Goal: Transaction & Acquisition: Purchase product/service

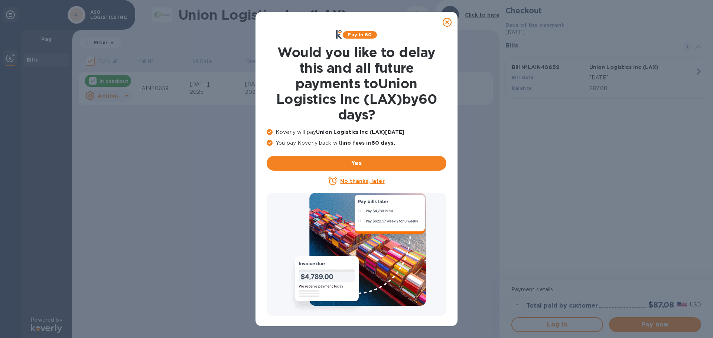
click at [444, 21] on icon at bounding box center [447, 22] width 9 height 9
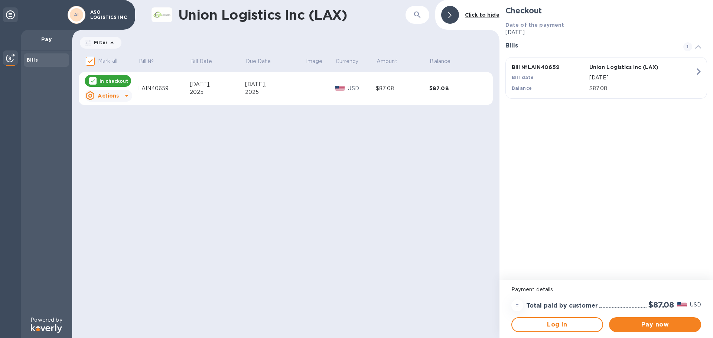
click at [126, 99] on icon at bounding box center [126, 95] width 9 height 9
click at [251, 181] on div at bounding box center [356, 169] width 713 height 338
click at [666, 326] on span "Pay now" at bounding box center [655, 325] width 80 height 9
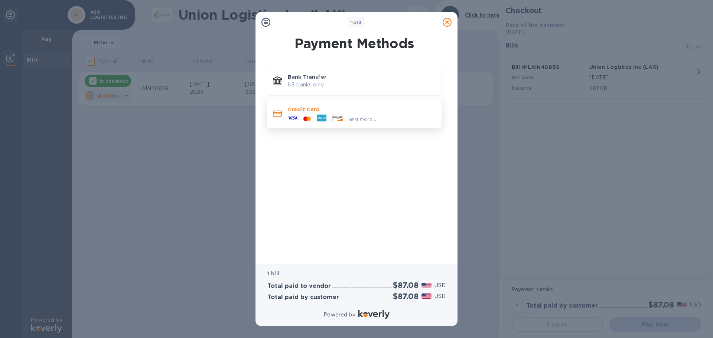
click at [391, 119] on div "and more..." at bounding box center [362, 117] width 148 height 8
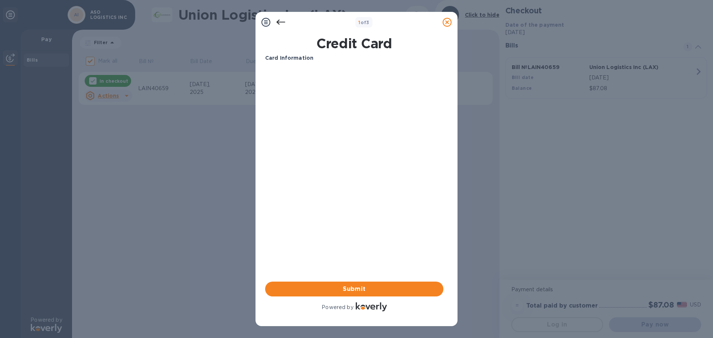
click at [295, 67] on div "Your browser does not support iframes" at bounding box center [354, 96] width 184 height 63
click at [409, 159] on div "Card Information Your browser does not support iframes Submit Powered by" at bounding box center [354, 183] width 178 height 259
drag, startPoint x: 383, startPoint y: 224, endPoint x: 290, endPoint y: 176, distance: 104.7
click at [383, 224] on div "Card Information Your browser does not support iframes Submit Powered by" at bounding box center [354, 183] width 178 height 259
drag, startPoint x: 270, startPoint y: 169, endPoint x: 309, endPoint y: 132, distance: 53.1
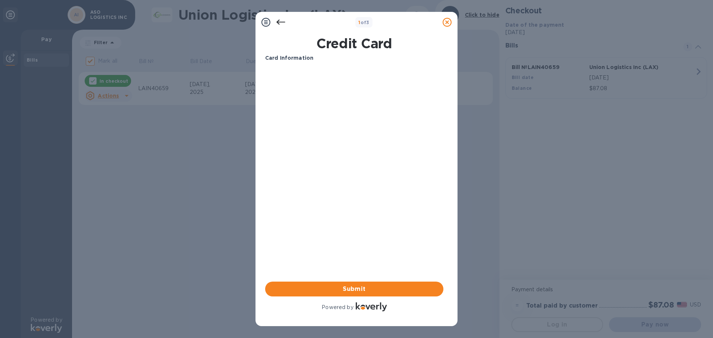
click at [270, 169] on div "Card Information Your browser does not support iframes Submit Powered by" at bounding box center [354, 183] width 178 height 259
click at [340, 206] on div "Card Information Your browser does not support iframes Submit Powered by" at bounding box center [354, 183] width 178 height 259
click at [364, 289] on span "Submit" at bounding box center [354, 289] width 166 height 9
click at [280, 24] on icon at bounding box center [280, 22] width 9 height 9
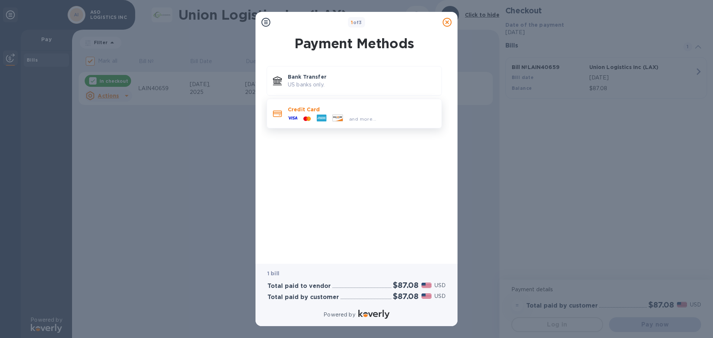
click at [376, 121] on div "and more..." at bounding box center [362, 119] width 33 height 8
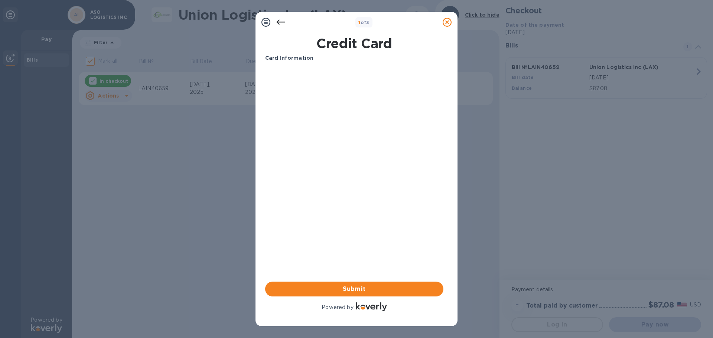
click at [266, 23] on icon at bounding box center [266, 22] width 9 height 9
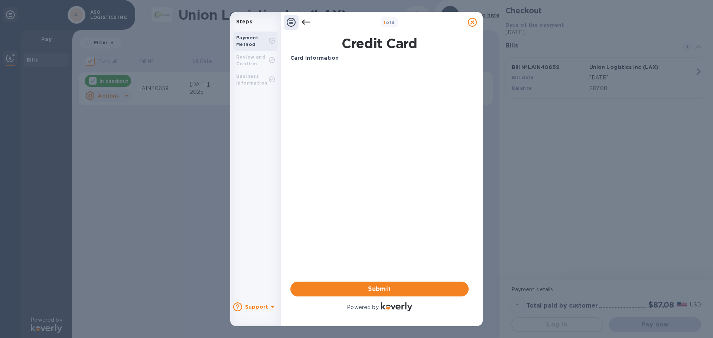
click at [305, 20] on icon at bounding box center [306, 22] width 9 height 9
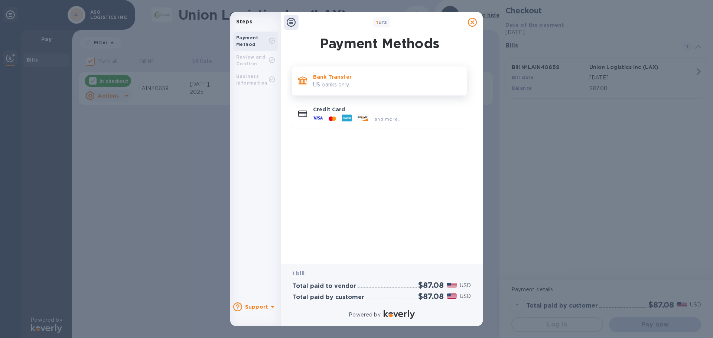
click at [332, 89] on div "Bank Transfer US banks only." at bounding box center [387, 80] width 154 height 21
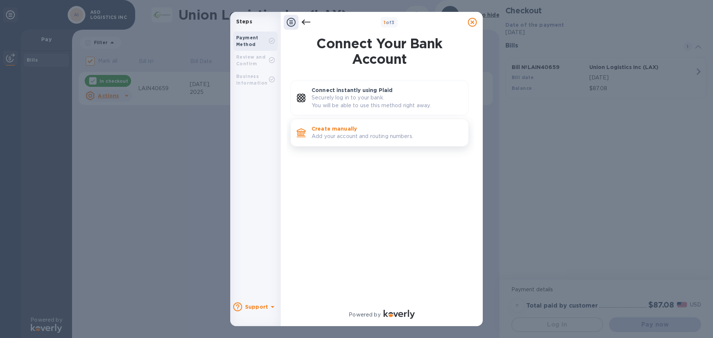
click at [390, 134] on p "Add your account and routing numbers." at bounding box center [387, 137] width 151 height 8
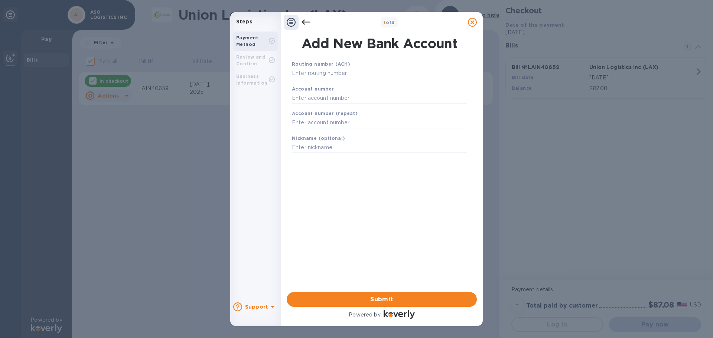
click at [306, 24] on icon at bounding box center [306, 22] width 9 height 9
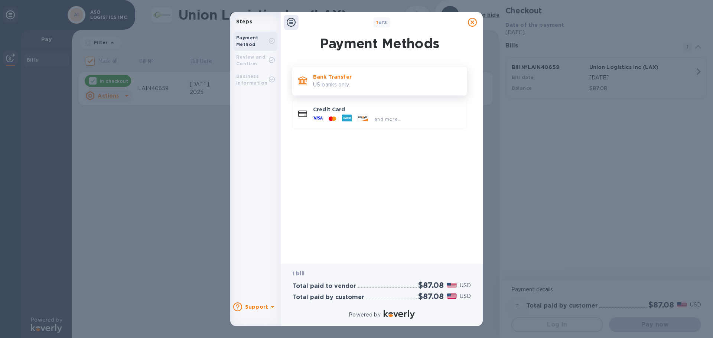
click at [335, 79] on p "Bank Transfer" at bounding box center [387, 76] width 148 height 7
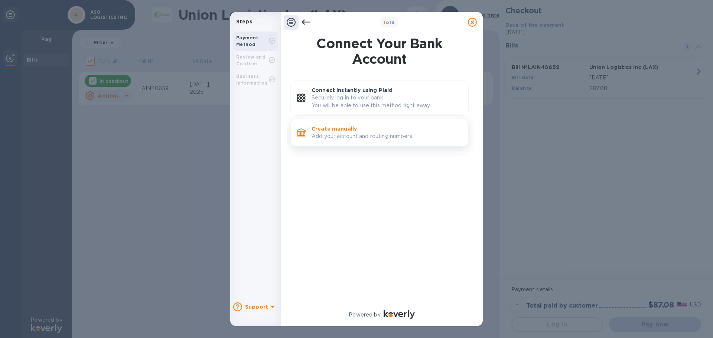
click at [356, 135] on p "Add your account and routing numbers." at bounding box center [387, 137] width 151 height 8
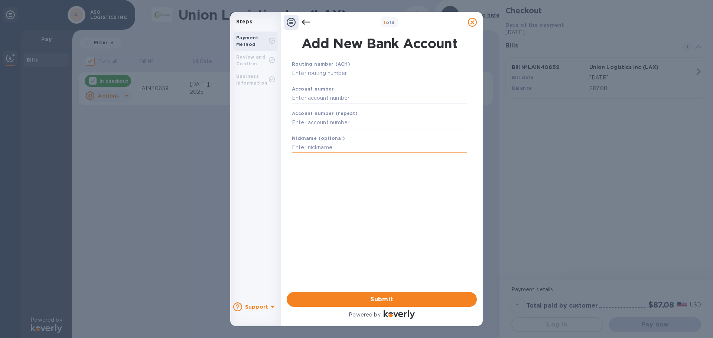
click at [357, 143] on input "text" at bounding box center [379, 147] width 175 height 11
click at [345, 82] on div "Account number" at bounding box center [379, 94] width 181 height 25
click at [330, 65] on b "Routing number (ACH)" at bounding box center [321, 64] width 58 height 6
click at [249, 61] on b "Review and Confirm" at bounding box center [250, 60] width 29 height 12
click at [352, 71] on input "text" at bounding box center [379, 73] width 175 height 11
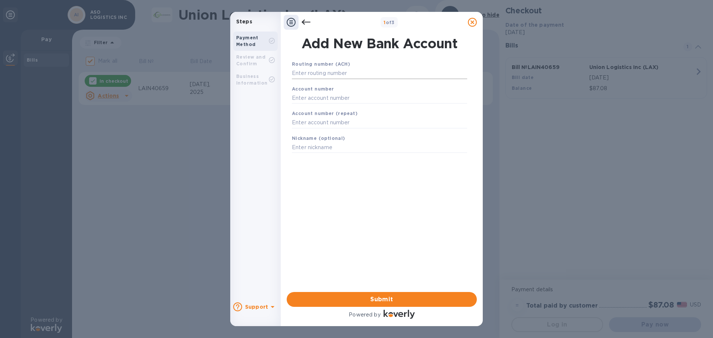
click at [336, 76] on input "text" at bounding box center [379, 73] width 175 height 11
paste input "122041235"
type input "122041235"
drag, startPoint x: 301, startPoint y: 107, endPoint x: 307, endPoint y: 107, distance: 5.6
click at [304, 107] on input "text" at bounding box center [379, 107] width 175 height 11
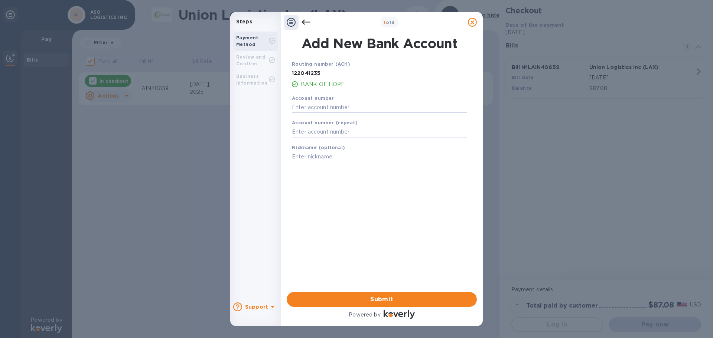
paste input "6400038536"
type input "6400038536"
click at [347, 132] on input "text" at bounding box center [379, 132] width 175 height 11
paste input "6400038536"
type input "6400038536"
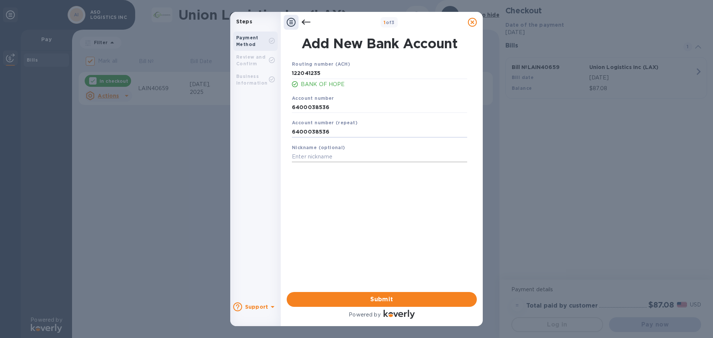
click at [337, 157] on input "text" at bounding box center [379, 157] width 175 height 11
type input "ASO ACH"
click at [403, 252] on div "Routing number (ACH) [US_BANK_ROUTING_MICR] BANK OF HOPE Account number 6400038…" at bounding box center [380, 166] width 190 height 225
click at [387, 296] on span "Submit" at bounding box center [382, 299] width 178 height 9
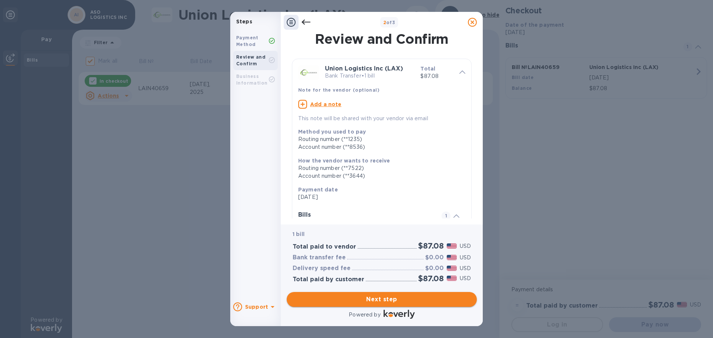
click at [382, 296] on span "Next step" at bounding box center [382, 299] width 178 height 9
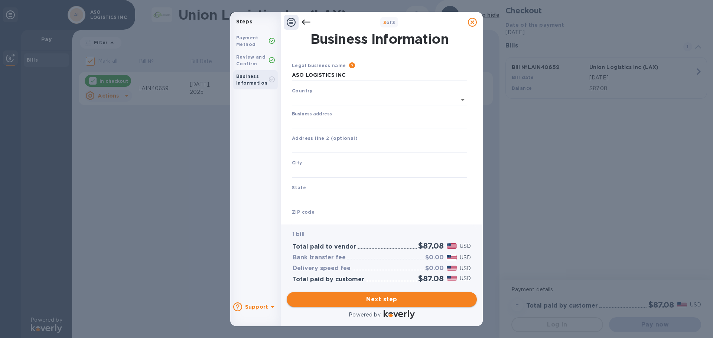
type input "[GEOGRAPHIC_DATA]"
click at [346, 72] on input "ASO LOGISTICS INC" at bounding box center [379, 75] width 175 height 11
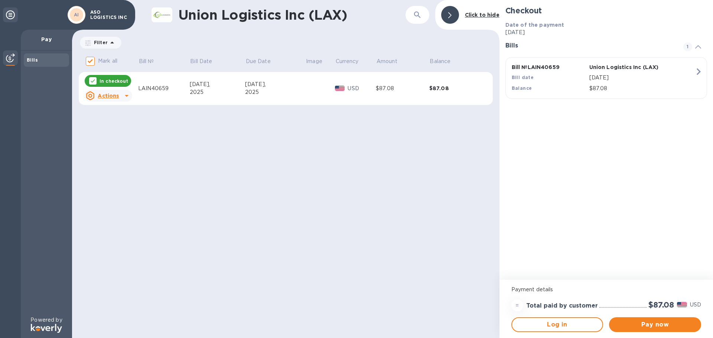
click at [15, 17] on div at bounding box center [10, 14] width 15 height 15
click at [12, 17] on icon at bounding box center [10, 14] width 9 height 9
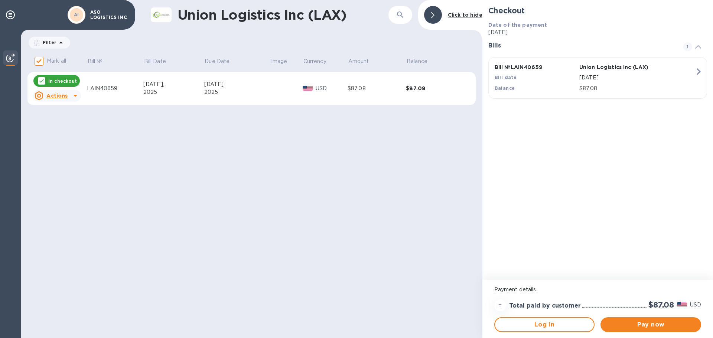
click at [103, 13] on p "ASO LOGISTICS INC" at bounding box center [108, 15] width 37 height 10
click at [77, 16] on b "AI" at bounding box center [76, 15] width 5 height 6
click at [468, 166] on div "Union Logistics Inc (LAX) ​ Click to hide Filter Amount Mark all Bill № Bill Da…" at bounding box center [252, 169] width 462 height 338
click at [563, 158] on div "Checkout Date of the payment [DATE] Bills 1 Bill № LAIN40659 Union Logistics In…" at bounding box center [598, 140] width 231 height 280
click at [647, 184] on div "Checkout Date of the payment [DATE] Bills 1 Bill № LAIN40659 Union Logistics In…" at bounding box center [598, 140] width 231 height 280
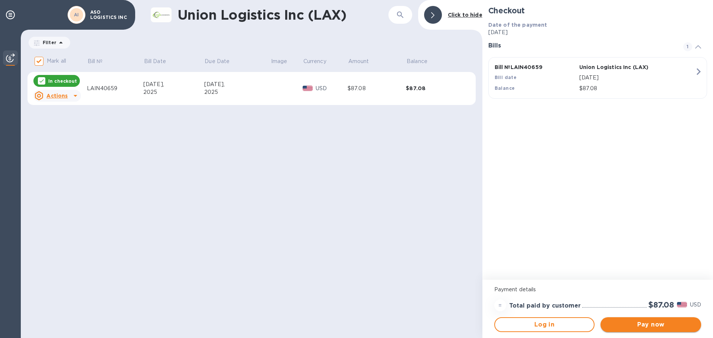
click at [657, 326] on span "Pay now" at bounding box center [651, 325] width 89 height 9
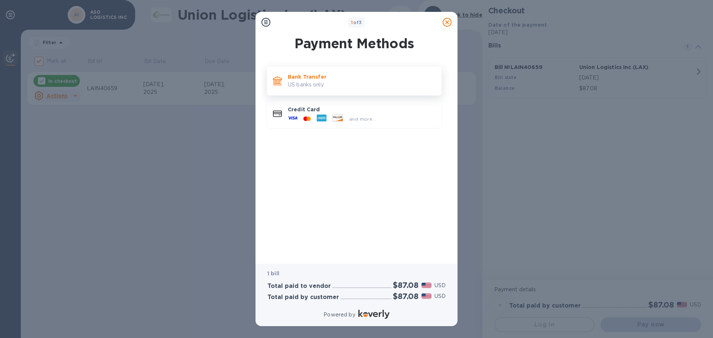
click at [368, 83] on p "US banks only." at bounding box center [362, 85] width 148 height 8
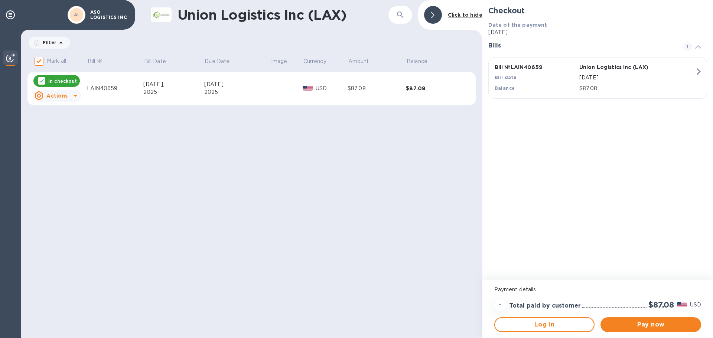
click at [436, 183] on div "Union Logistics Inc (LAX) ​ Click to hide Filter Amount Mark all Bill № Bill Da…" at bounding box center [252, 169] width 462 height 338
click at [383, 182] on div "Union Logistics Inc (LAX) ​ Click to hide Filter Amount Mark all Bill № Bill Da…" at bounding box center [252, 169] width 462 height 338
click at [382, 166] on div "Union Logistics Inc (LAX) ​ Click to hide Filter Amount Mark all Bill № Bill Da…" at bounding box center [252, 169] width 462 height 338
click at [358, 185] on div "Union Logistics Inc (LAX) ​ Click to hide Filter Amount Mark all Bill № Bill Da…" at bounding box center [252, 169] width 462 height 338
click at [306, 268] on div "Union Logistics Inc (LAX) ​ Click to hide Filter Amount Mark all Bill № Bill Da…" at bounding box center [252, 169] width 462 height 338
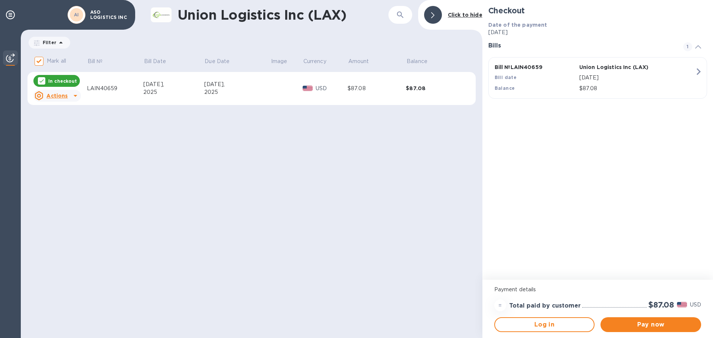
click at [413, 198] on div "Union Logistics Inc (LAX) ​ Click to hide Filter Amount Mark all Bill № Bill Da…" at bounding box center [252, 169] width 462 height 338
click at [533, 118] on div "Checkout Date of the payment [DATE] Bills 1 Bill № LAIN40659 Union Logistics In…" at bounding box center [598, 140] width 231 height 280
click at [384, 199] on div "Union Logistics Inc (LAX) ​ Click to hide Filter Amount Mark all Bill № Bill Da…" at bounding box center [252, 169] width 462 height 338
click at [428, 18] on div at bounding box center [433, 15] width 18 height 18
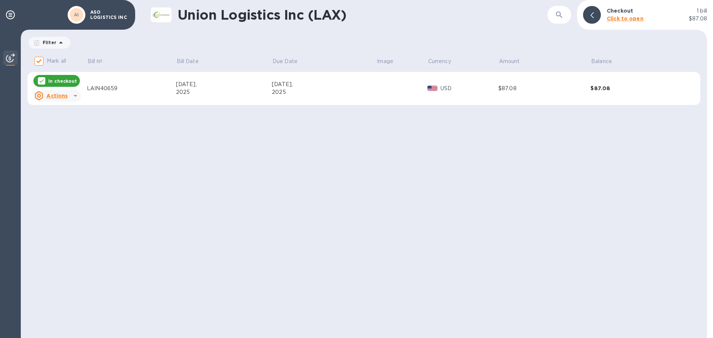
click at [456, 200] on div "Union Logistics Inc (LAX) ​ Checkout 1 [PERSON_NAME] to open $87.08 Filter Amou…" at bounding box center [364, 169] width 687 height 338
click at [594, 12] on div at bounding box center [592, 15] width 18 height 18
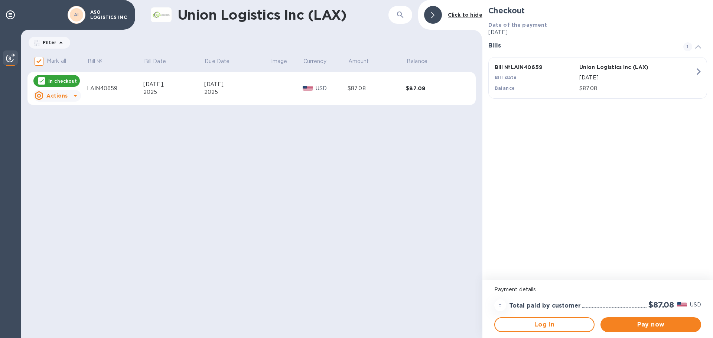
click at [403, 208] on div "Union Logistics Inc (LAX) ​ Click to hide Filter Amount Mark all Bill № Bill Da…" at bounding box center [252, 169] width 462 height 338
